Goal: Task Accomplishment & Management: Manage account settings

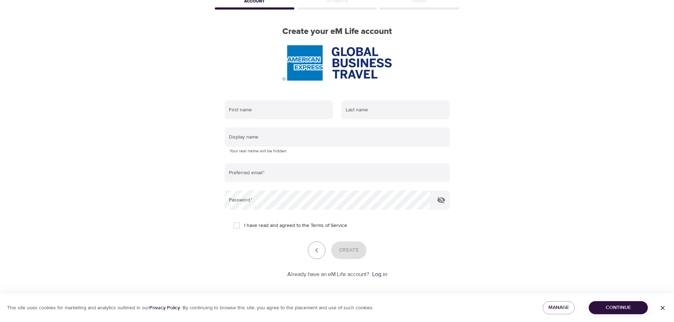
scroll to position [45, 0]
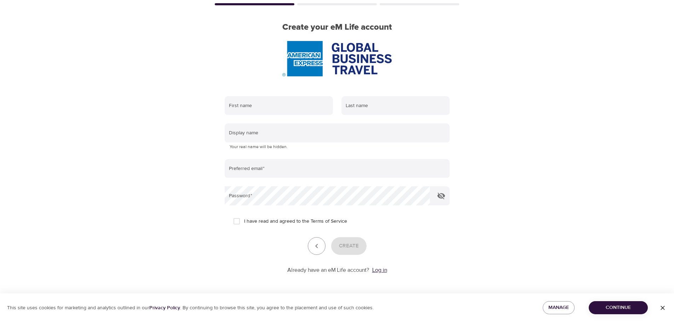
click at [378, 269] on link "Log in" at bounding box center [379, 270] width 15 height 7
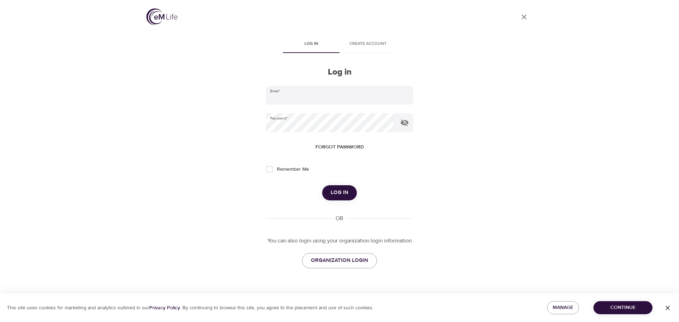
type input "[PERSON_NAME][EMAIL_ADDRESS][PERSON_NAME][DOMAIN_NAME]"
click at [346, 190] on span "Log in" at bounding box center [340, 192] width 18 height 9
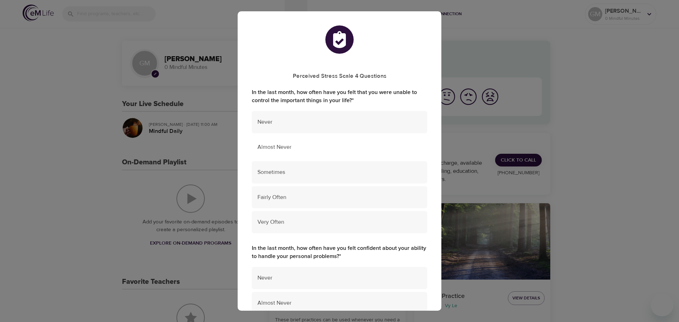
scroll to position [35, 0]
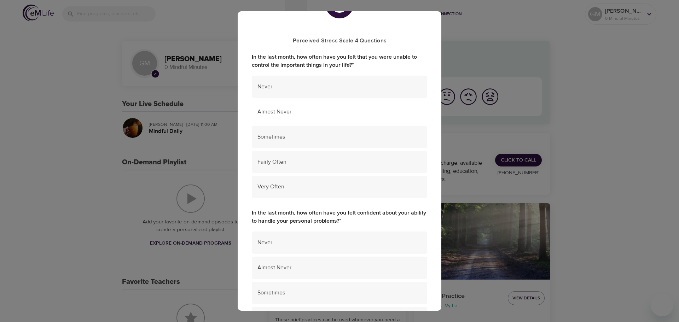
click at [298, 113] on span "Almost Never" at bounding box center [340, 112] width 164 height 8
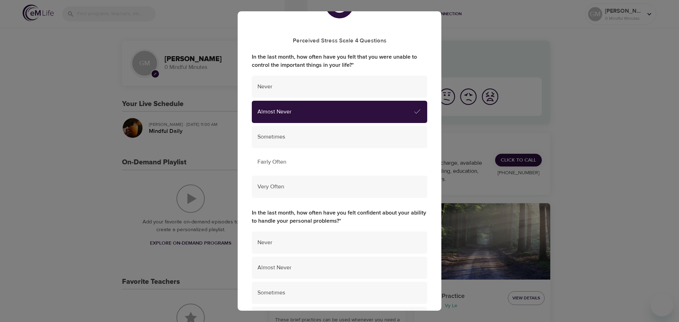
scroll to position [71, 0]
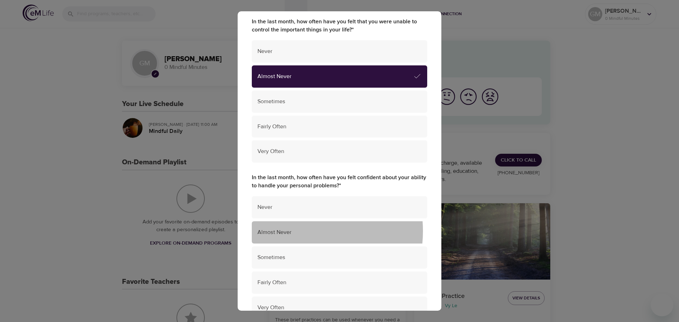
click at [301, 231] on span "Almost Never" at bounding box center [340, 233] width 164 height 8
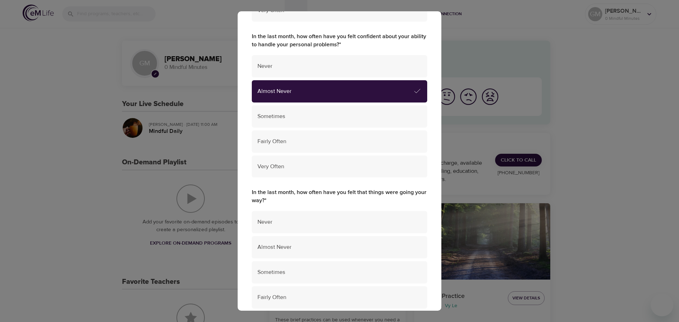
scroll to position [212, 0]
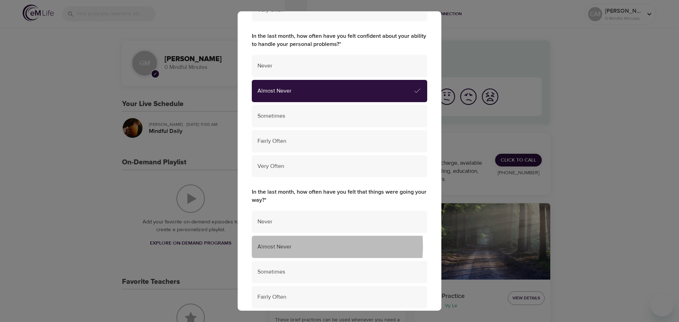
click at [296, 247] on span "Almost Never" at bounding box center [340, 247] width 164 height 8
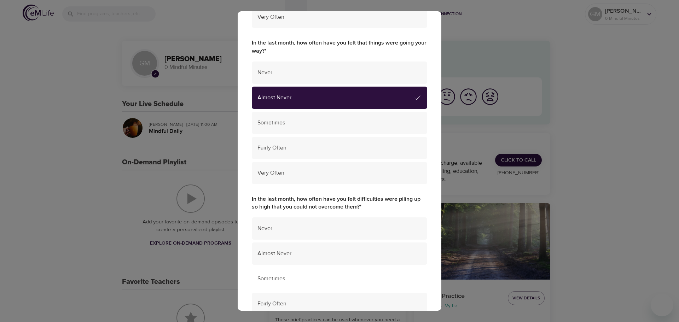
scroll to position [389, 0]
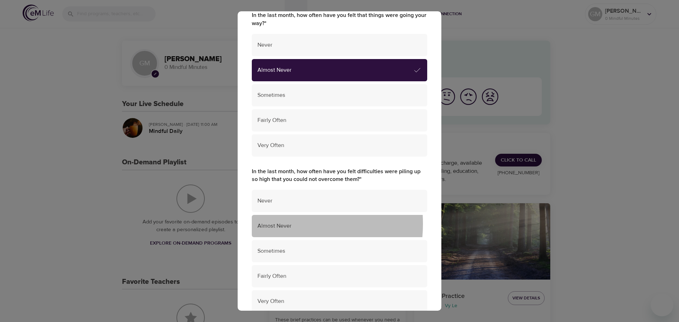
click at [275, 224] on span "Almost Never" at bounding box center [340, 226] width 164 height 8
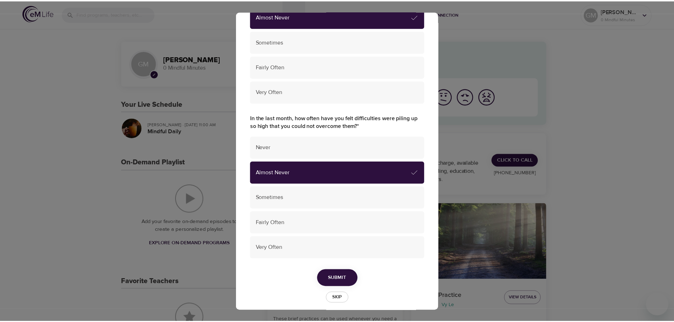
scroll to position [450, 0]
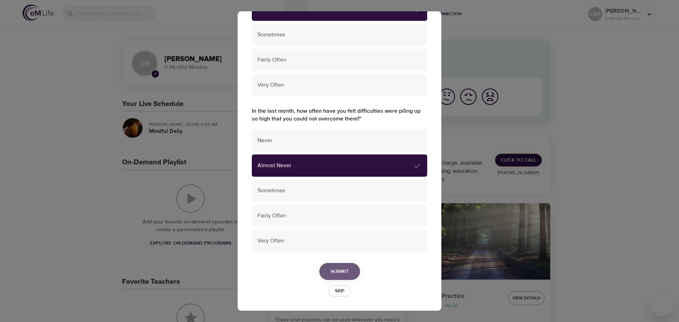
click at [335, 270] on span "Submit" at bounding box center [340, 271] width 18 height 9
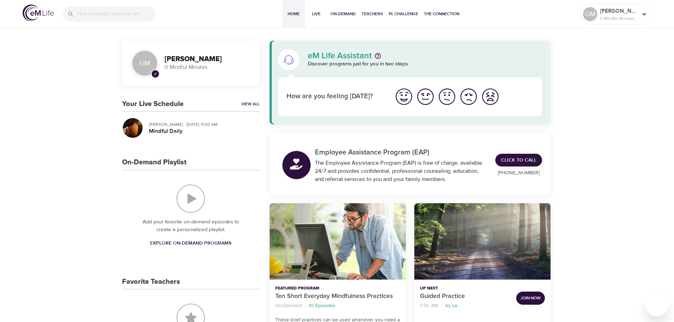
click at [641, 14] on icon at bounding box center [644, 14] width 8 height 8
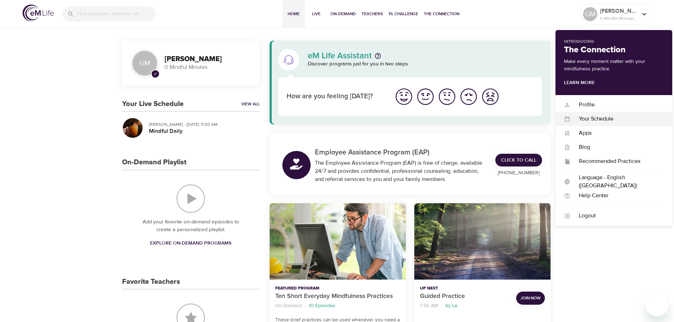
click at [599, 116] on div "Your Schedule" at bounding box center [616, 119] width 93 height 8
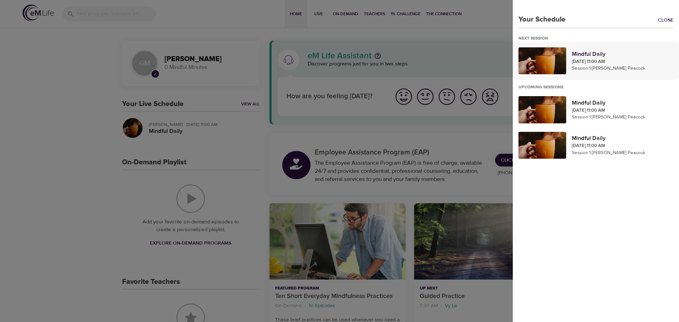
click at [545, 55] on div at bounding box center [543, 60] width 48 height 27
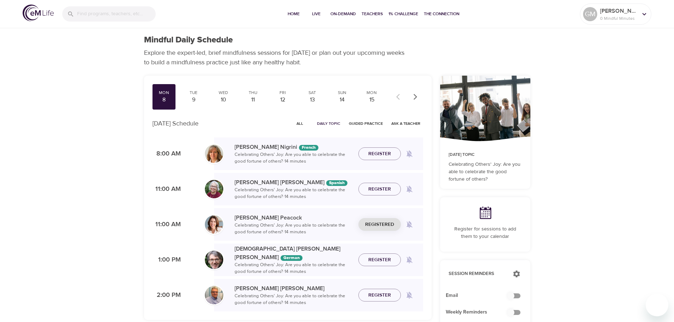
checkbox input "true"
click at [197, 98] on div "9" at bounding box center [194, 100] width 18 height 8
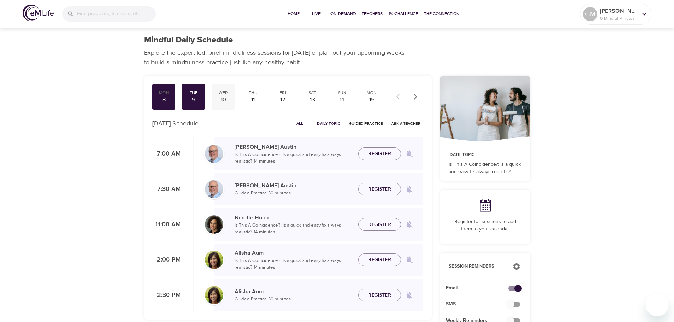
click at [220, 97] on div "10" at bounding box center [223, 100] width 18 height 8
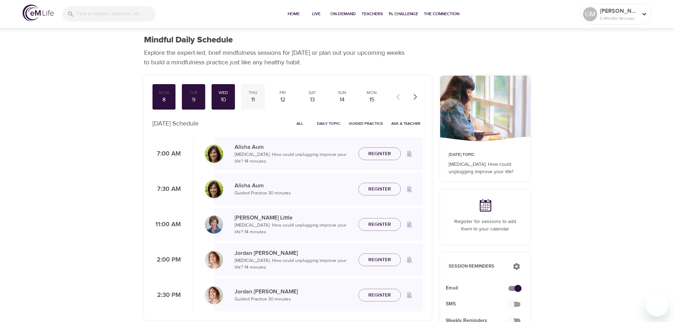
click at [252, 98] on div "11" at bounding box center [253, 100] width 18 height 8
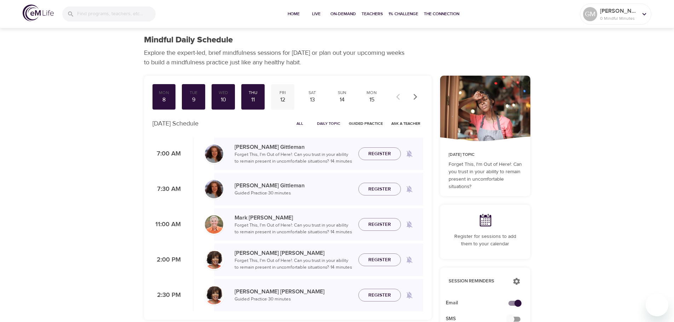
click at [283, 97] on div "12" at bounding box center [283, 100] width 18 height 8
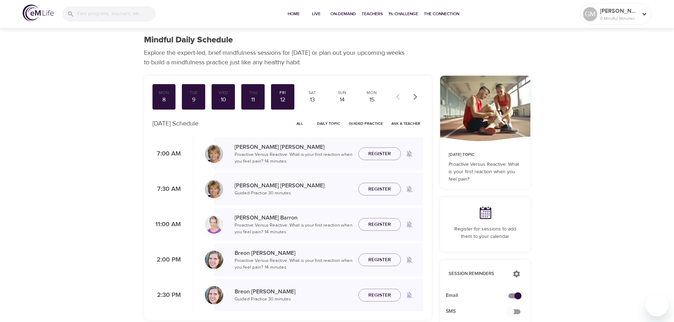
click at [413, 96] on icon "button" at bounding box center [415, 96] width 7 height 7
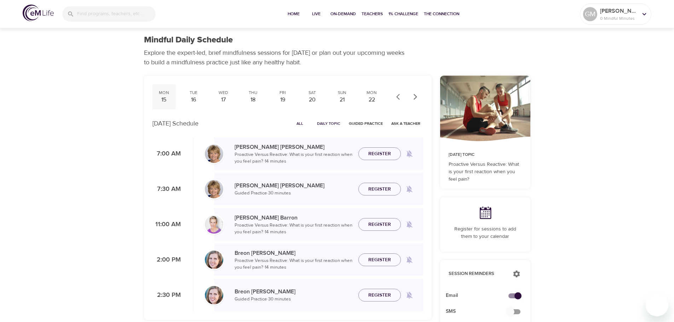
click at [159, 98] on div "15" at bounding box center [164, 100] width 18 height 8
